Goal: Check status: Check status

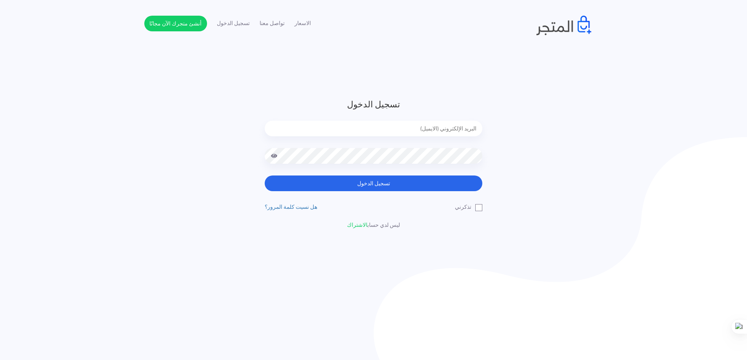
type input "yelkholy2@gmail.com"
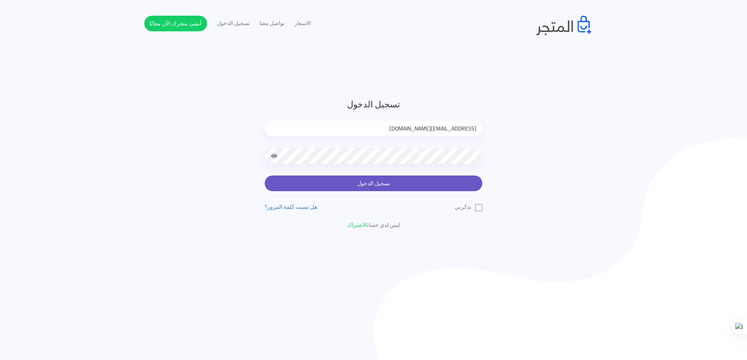
click at [378, 181] on button "تسجيل الدخول" at bounding box center [374, 184] width 218 height 16
click at [377, 181] on button "تسجيل الدخول" at bounding box center [374, 184] width 218 height 16
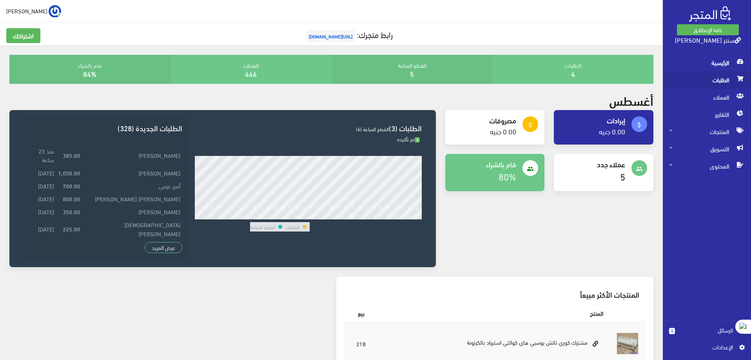
click at [727, 82] on span "الطلبات" at bounding box center [707, 79] width 76 height 17
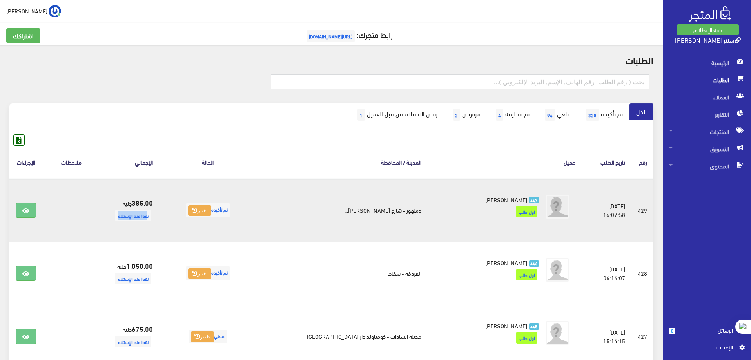
drag, startPoint x: 170, startPoint y: 216, endPoint x: 108, endPoint y: 220, distance: 61.7
click at [108, 220] on tr "#429 [DATE] 16:07:58 تم تأكيده 447 385.00 447 385.00" at bounding box center [331, 210] width 644 height 63
click at [151, 215] on span "نقدا عند الإستلام" at bounding box center [133, 216] width 36 height 12
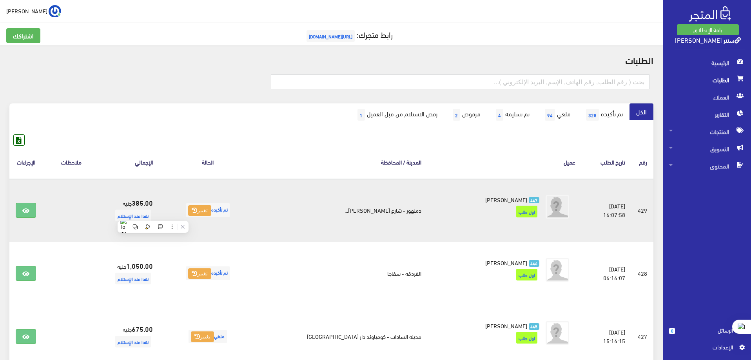
click at [237, 230] on td "تم تأكيده تغيير" at bounding box center [207, 210] width 97 height 63
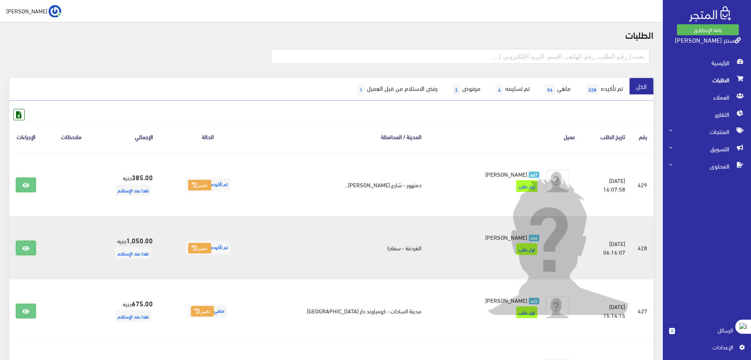
scroll to position [39, 0]
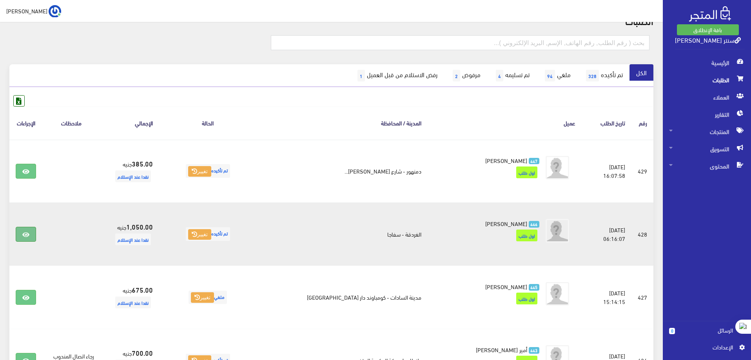
click at [34, 229] on link at bounding box center [26, 234] width 20 height 15
